Goal: Find specific page/section: Find specific page/section

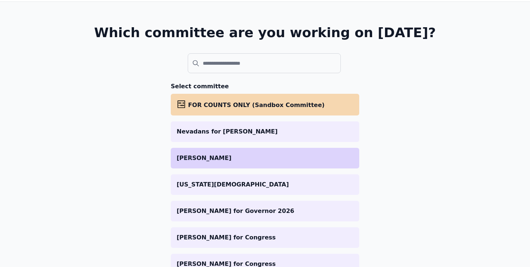
scroll to position [35, 0]
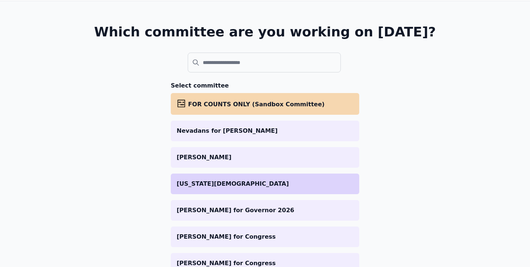
click at [215, 181] on p "[US_STATE][DEMOGRAPHIC_DATA]" at bounding box center [265, 184] width 177 height 9
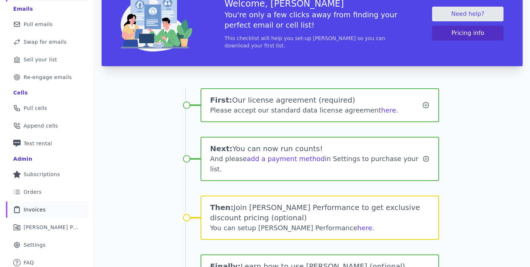
scroll to position [62, 0]
click at [25, 194] on span "Orders" at bounding box center [33, 192] width 18 height 7
